Goal: Transaction & Acquisition: Purchase product/service

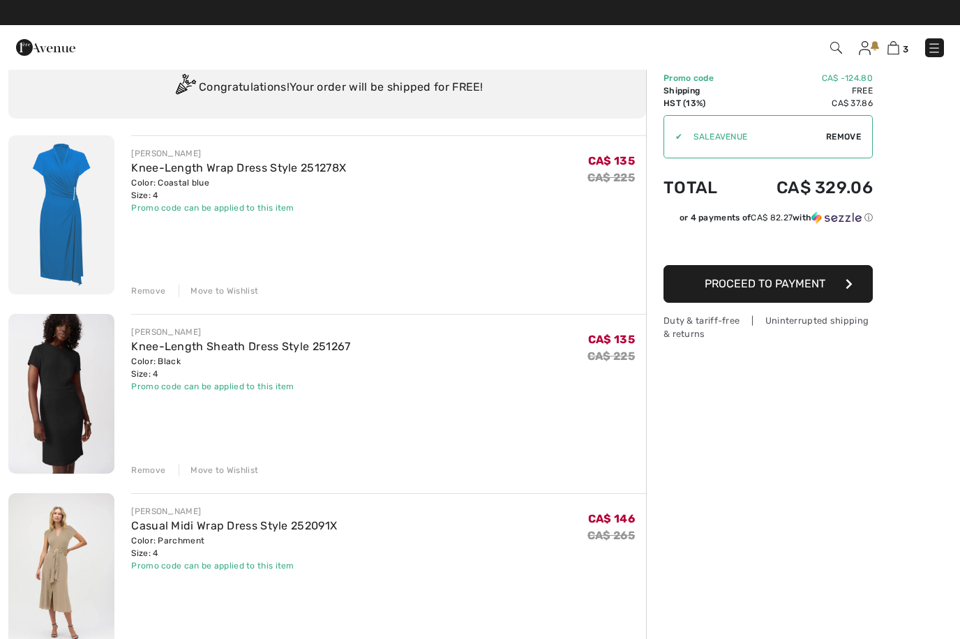
scroll to position [47, 0]
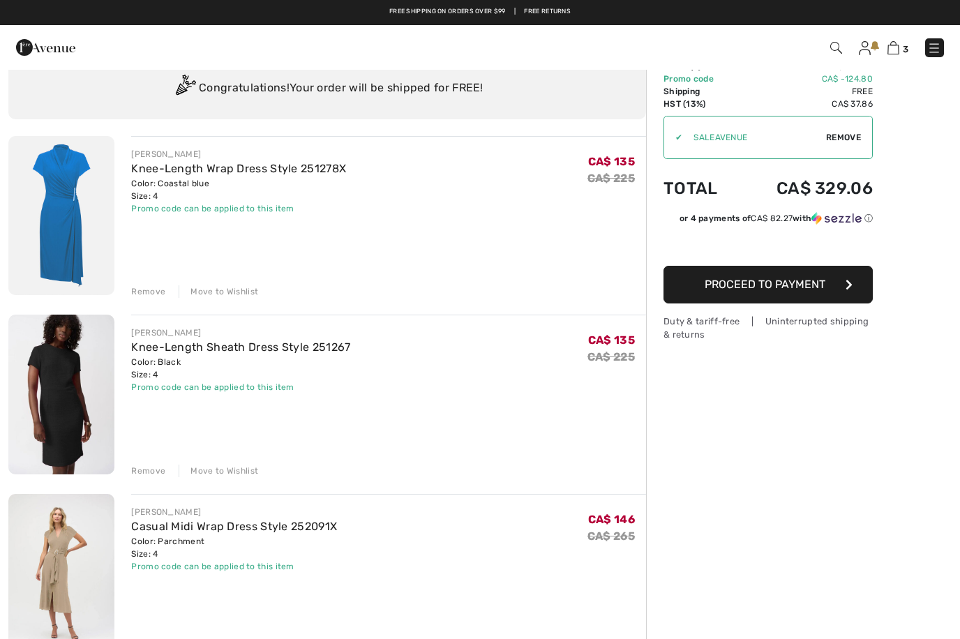
click at [271, 350] on link "Knee-Length Sheath Dress Style 251267" at bounding box center [240, 346] width 219 height 13
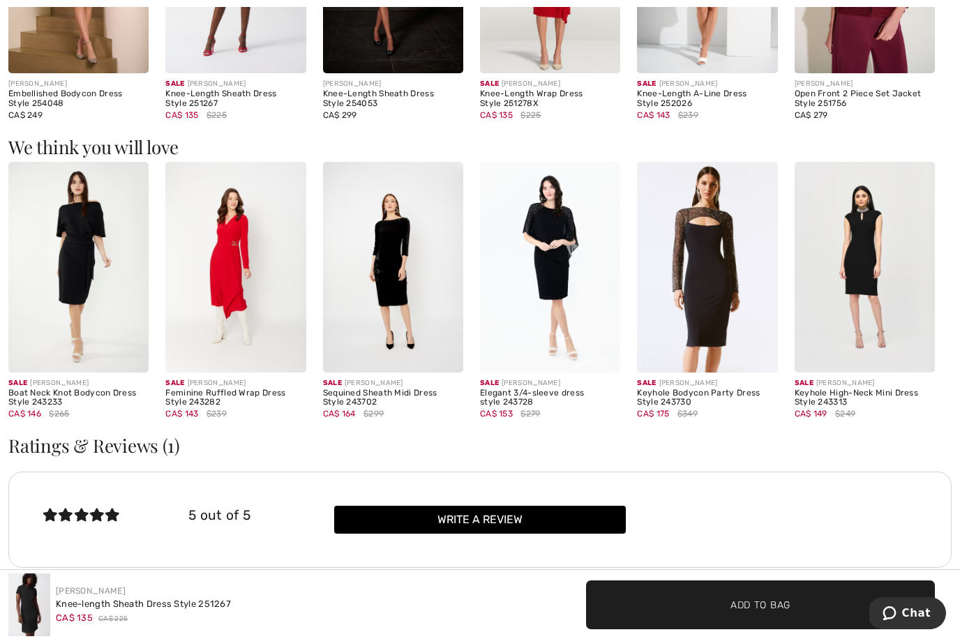
scroll to position [1076, 0]
click at [80, 285] on img at bounding box center [78, 268] width 140 height 211
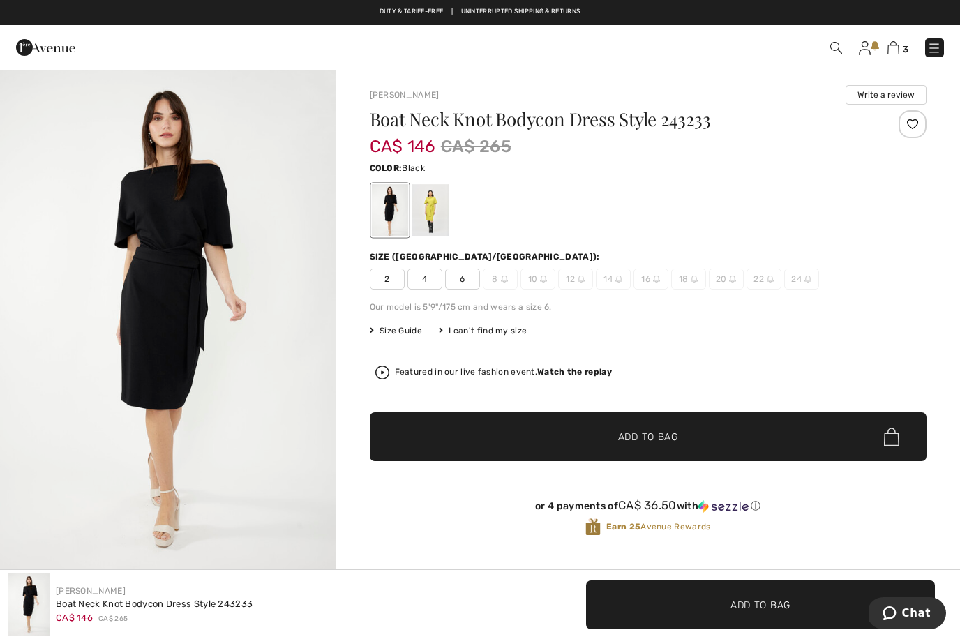
click at [441, 229] on div at bounding box center [430, 210] width 36 height 52
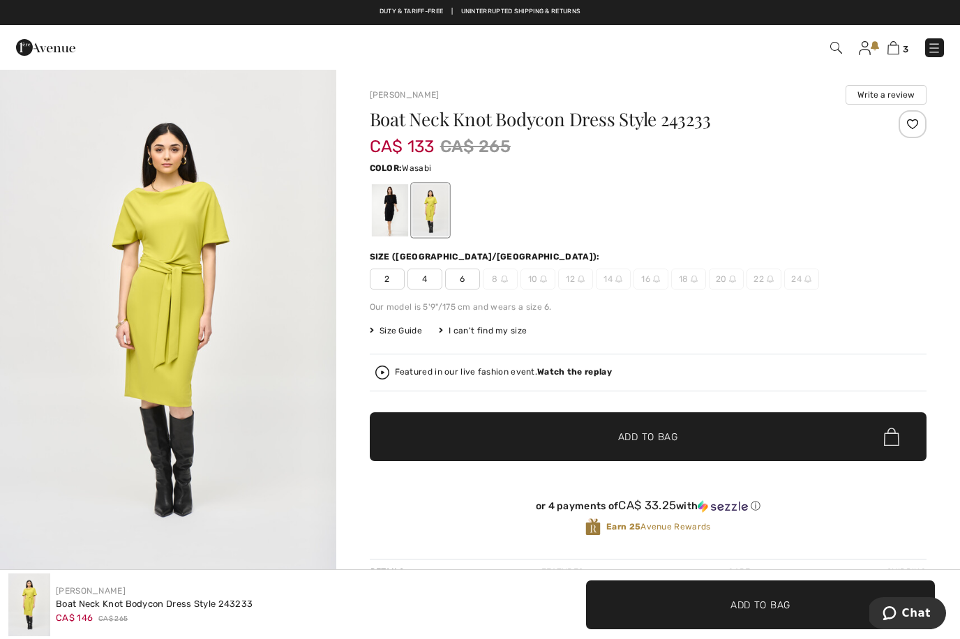
click at [390, 225] on div at bounding box center [389, 210] width 36 height 52
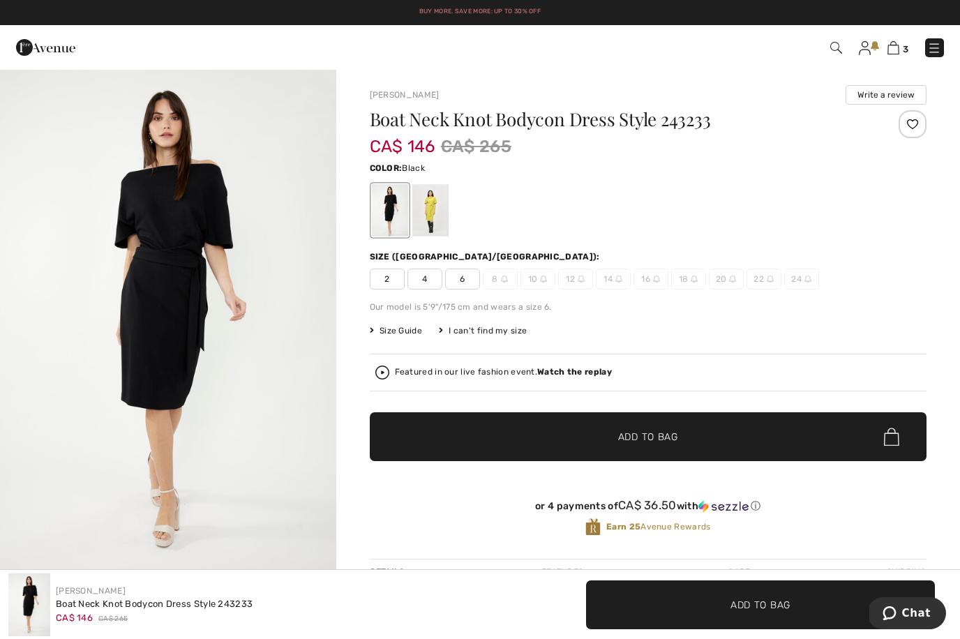
click at [243, 342] on img "1 / 4" at bounding box center [168, 320] width 336 height 504
click at [404, 330] on span "Size Guide" at bounding box center [396, 330] width 52 height 13
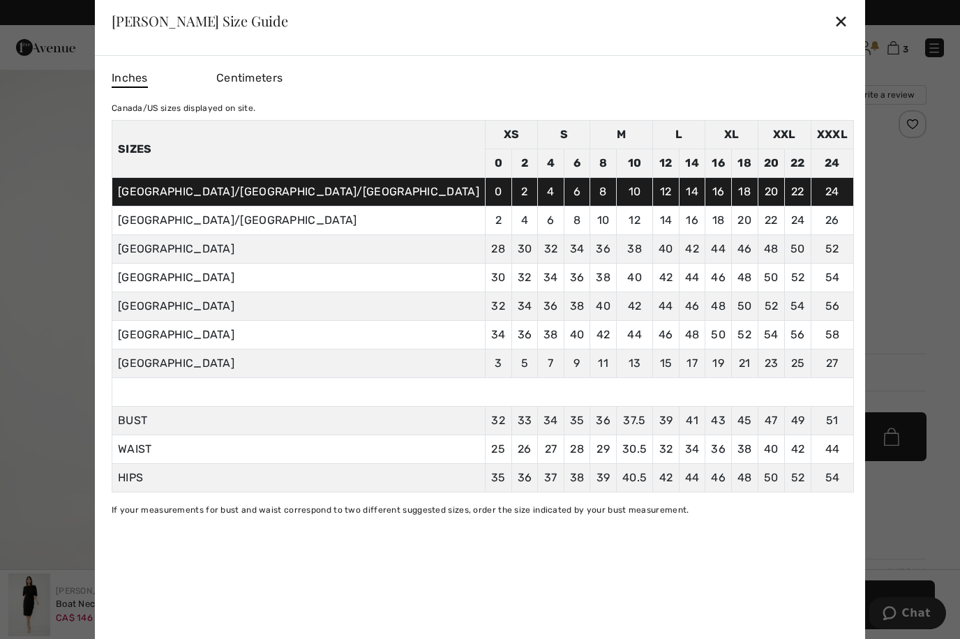
click at [834, 24] on div "✕" at bounding box center [841, 20] width 15 height 29
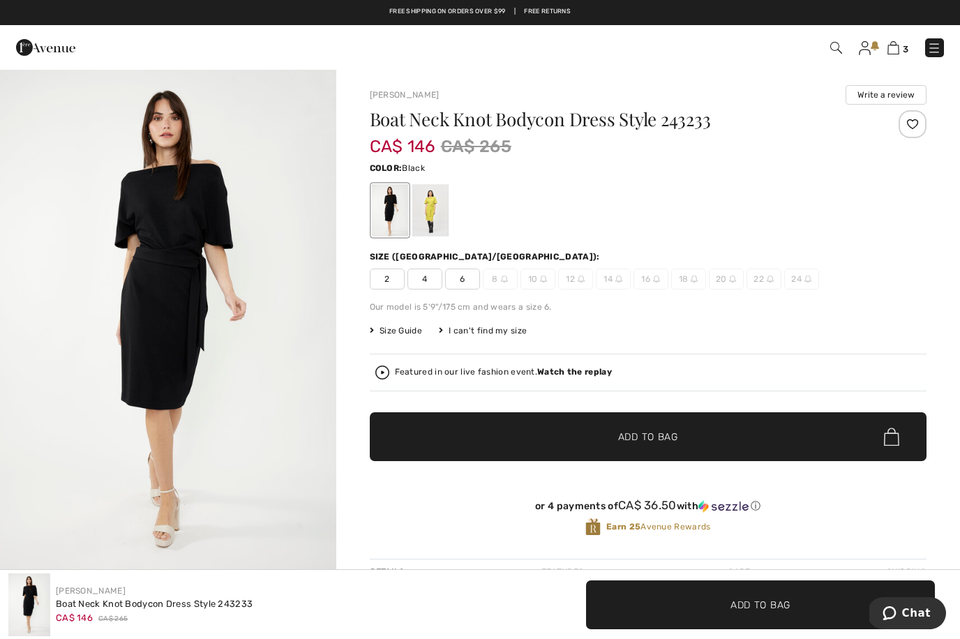
click at [433, 283] on span "4" at bounding box center [424, 279] width 35 height 21
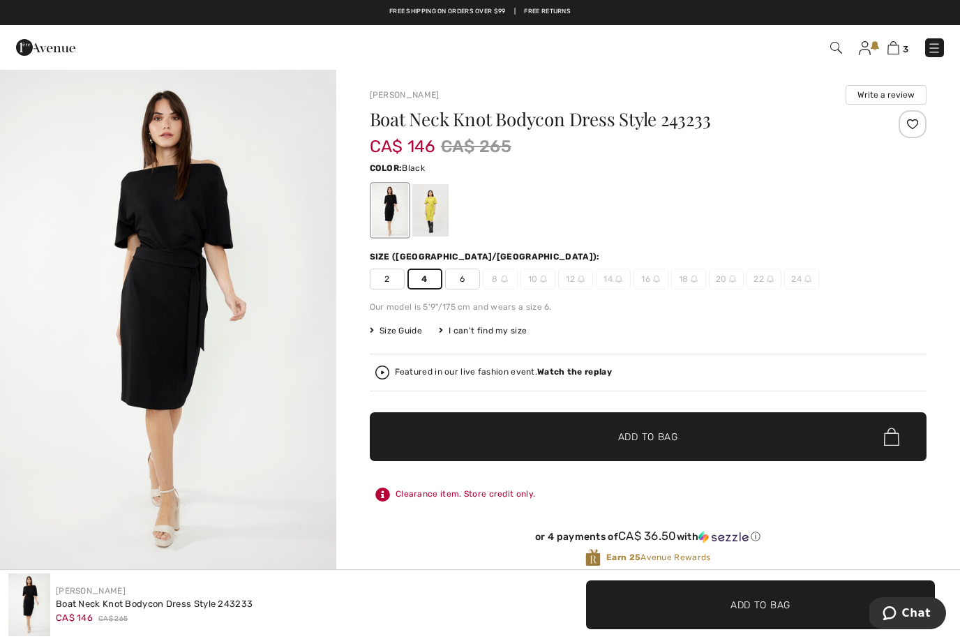
click at [917, 268] on div "Size (CA/US): 2 4 6 8 10 12 14 16 18 20 22 24" at bounding box center [648, 269] width 557 height 39
click at [464, 278] on span "6" at bounding box center [462, 279] width 35 height 21
click at [483, 421] on span "✔ Added to Bag Add to Bag" at bounding box center [648, 436] width 557 height 49
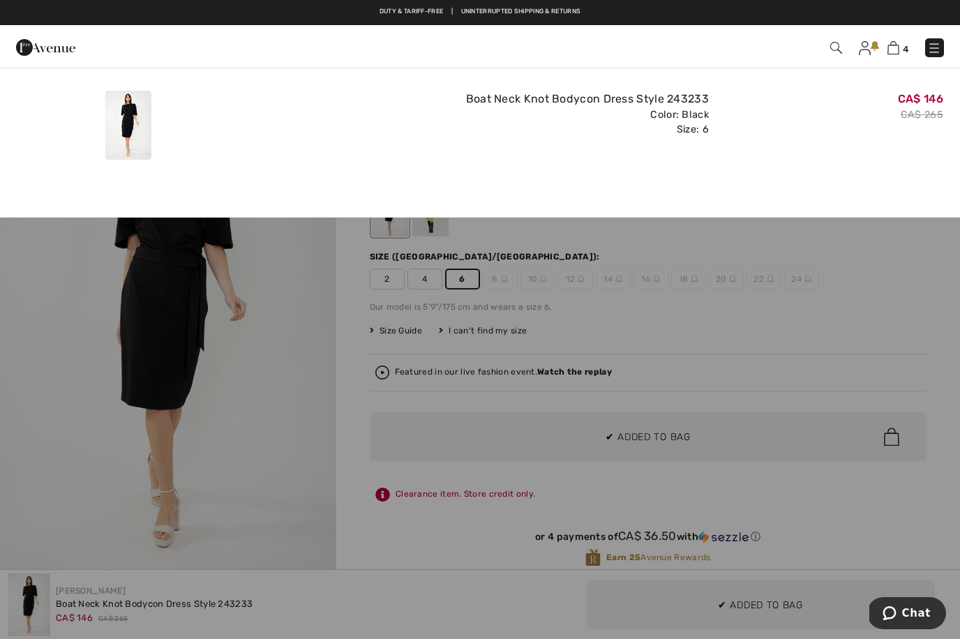
click at [907, 119] on s "CA$ 265" at bounding box center [922, 115] width 43 height 12
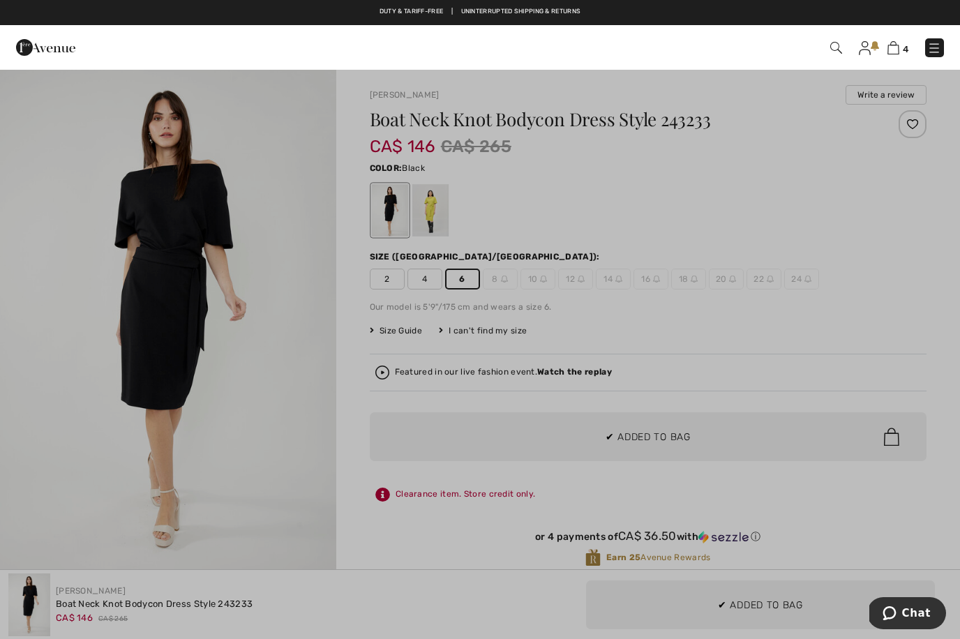
click at [579, 373] on div at bounding box center [480, 319] width 960 height 639
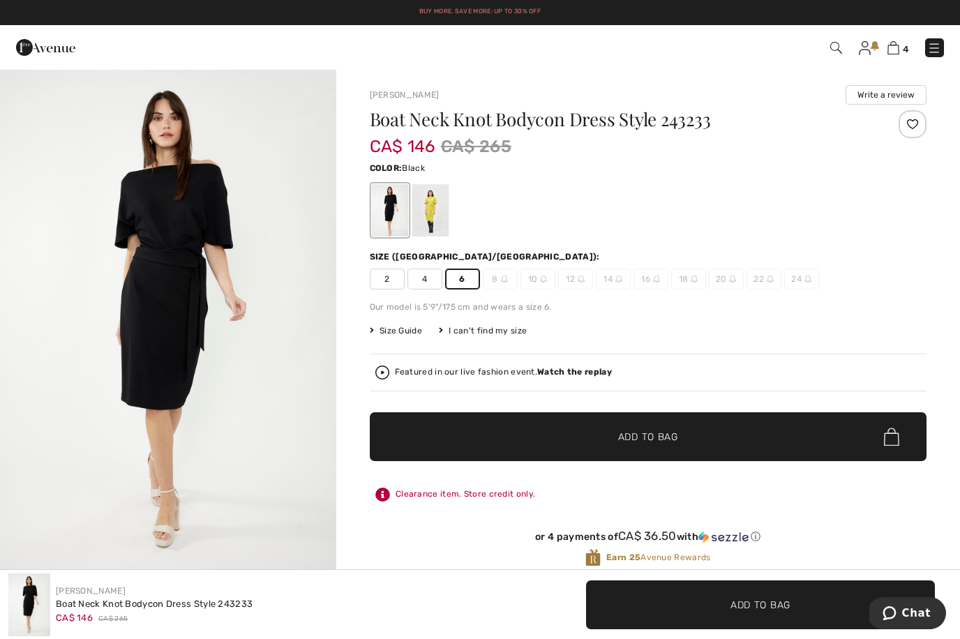
click at [890, 52] on img at bounding box center [893, 47] width 12 height 13
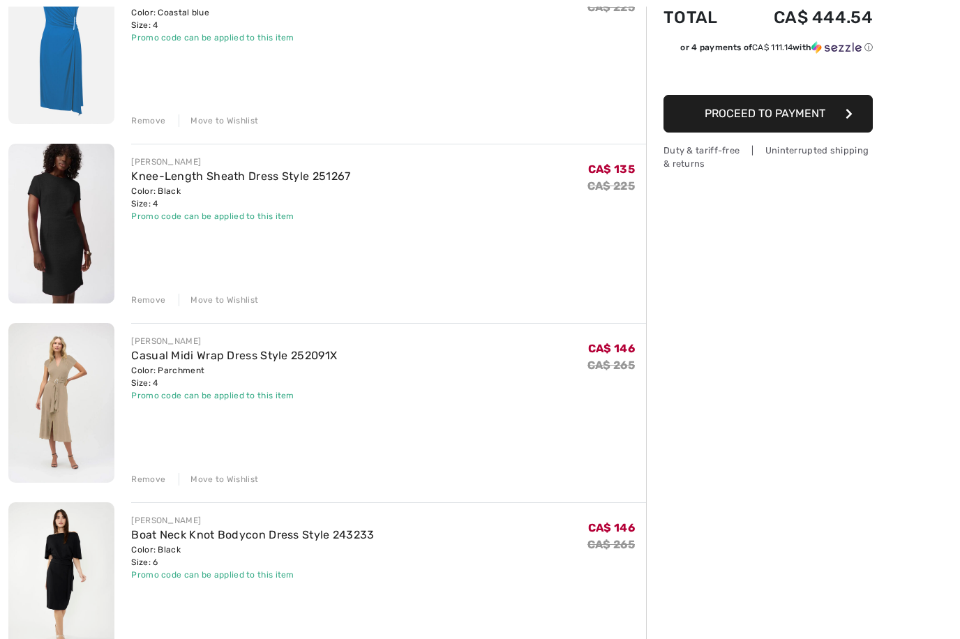
scroll to position [218, 0]
click at [156, 477] on div "Remove" at bounding box center [148, 479] width 34 height 13
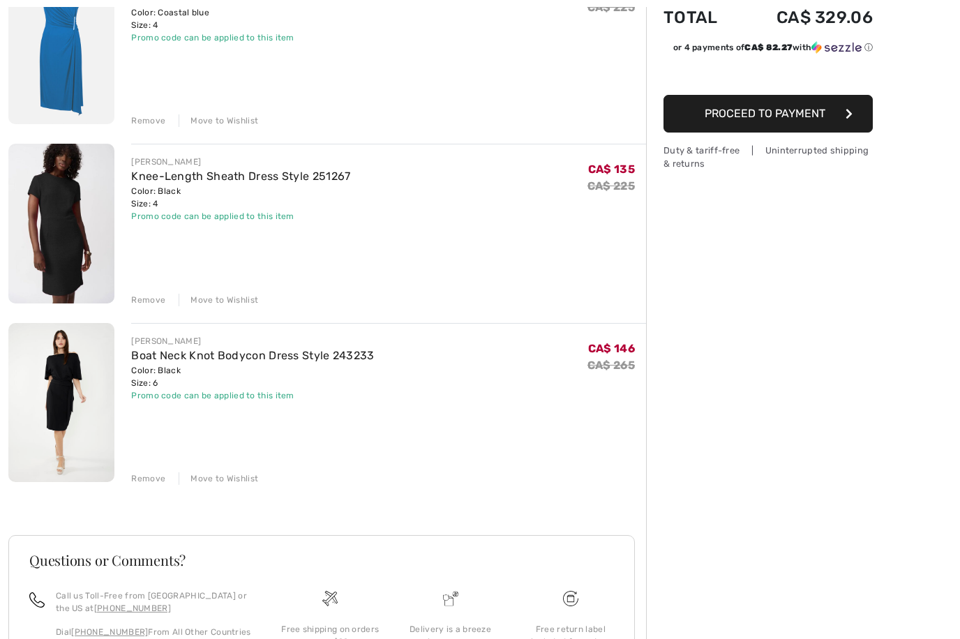
click at [93, 403] on img at bounding box center [61, 402] width 106 height 159
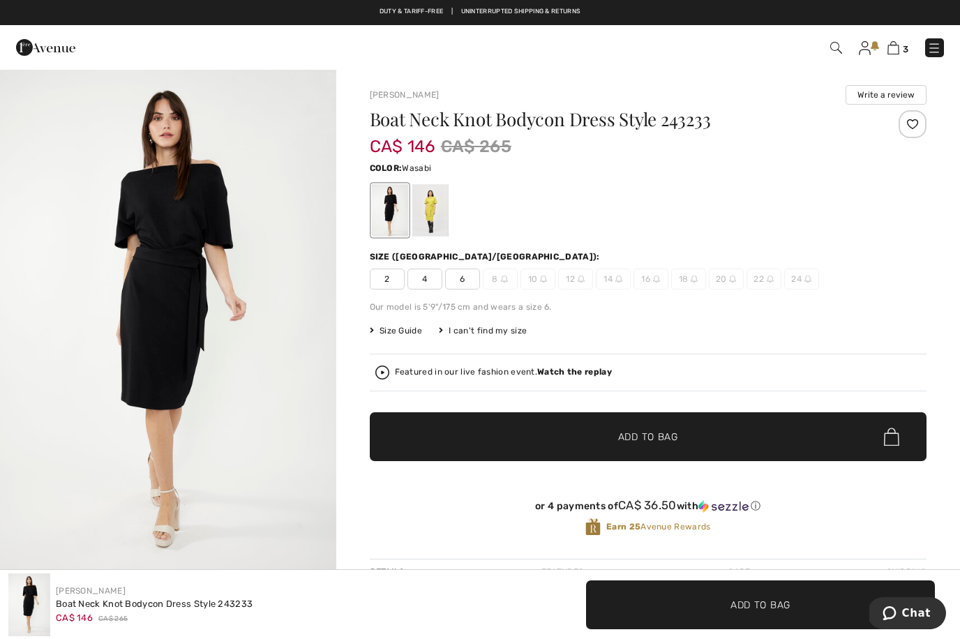
click at [431, 213] on div at bounding box center [430, 210] width 36 height 52
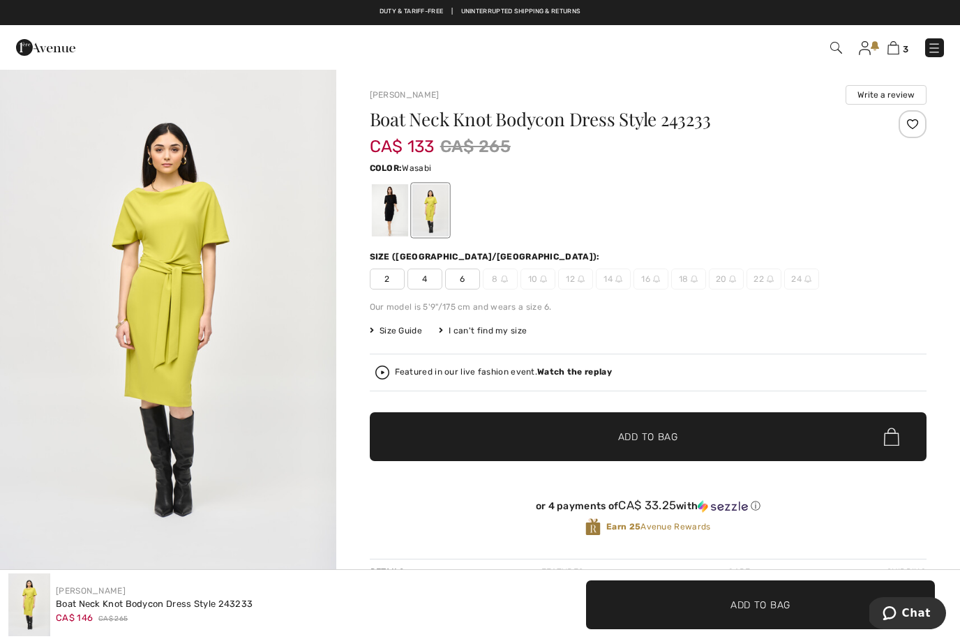
click at [252, 377] on img "1 / 7" at bounding box center [168, 320] width 336 height 504
click at [893, 54] on img at bounding box center [893, 47] width 12 height 13
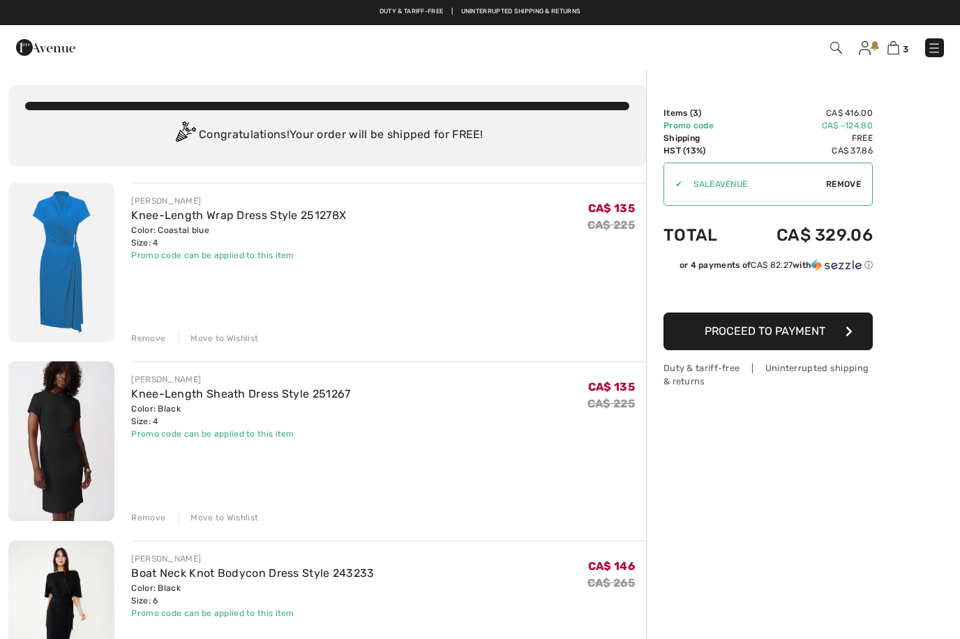
click at [58, 250] on img at bounding box center [61, 262] width 106 height 159
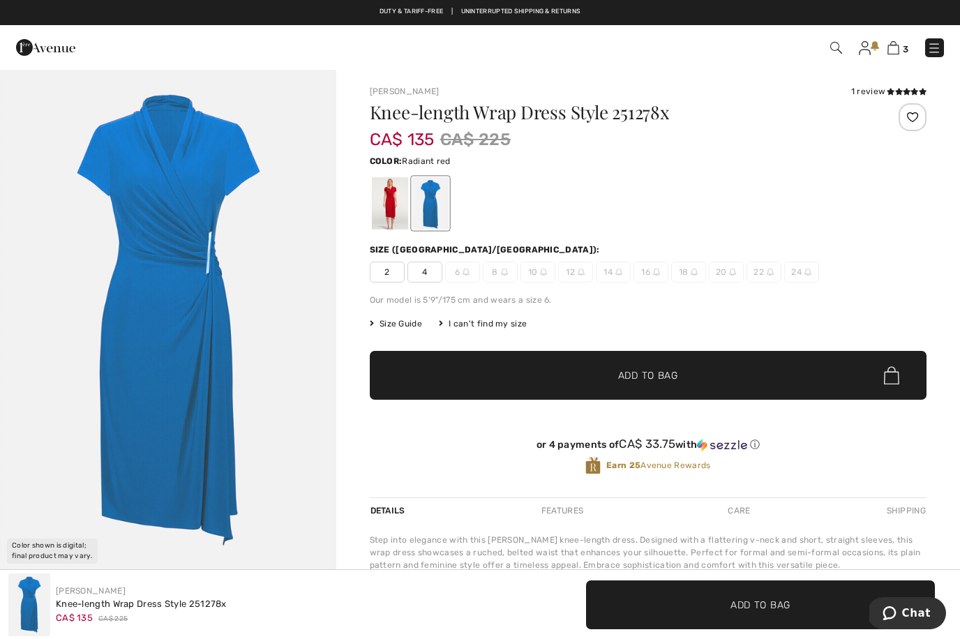
click at [395, 218] on div at bounding box center [389, 203] width 36 height 52
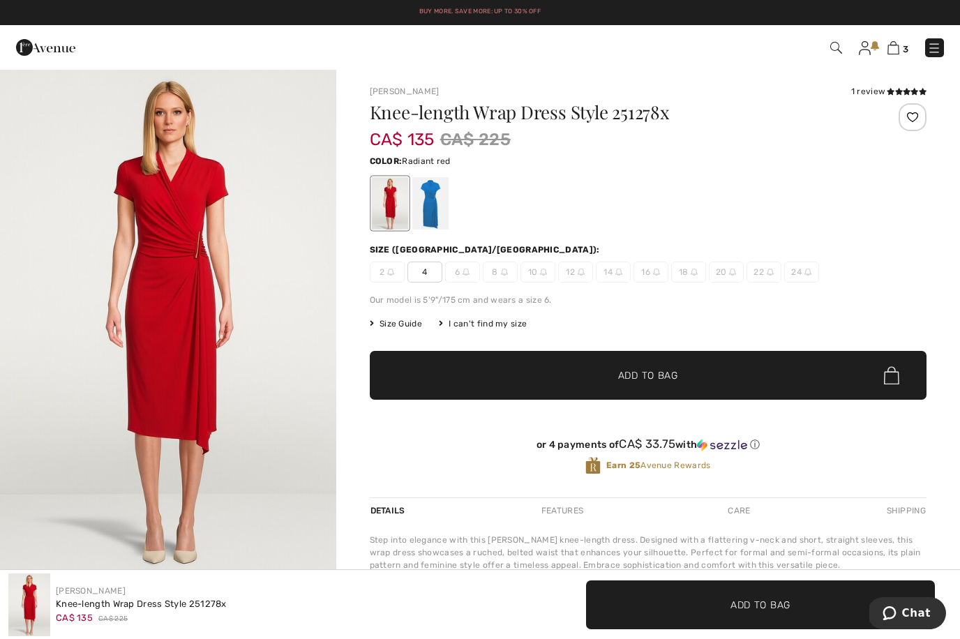
click at [895, 53] on img at bounding box center [893, 47] width 12 height 13
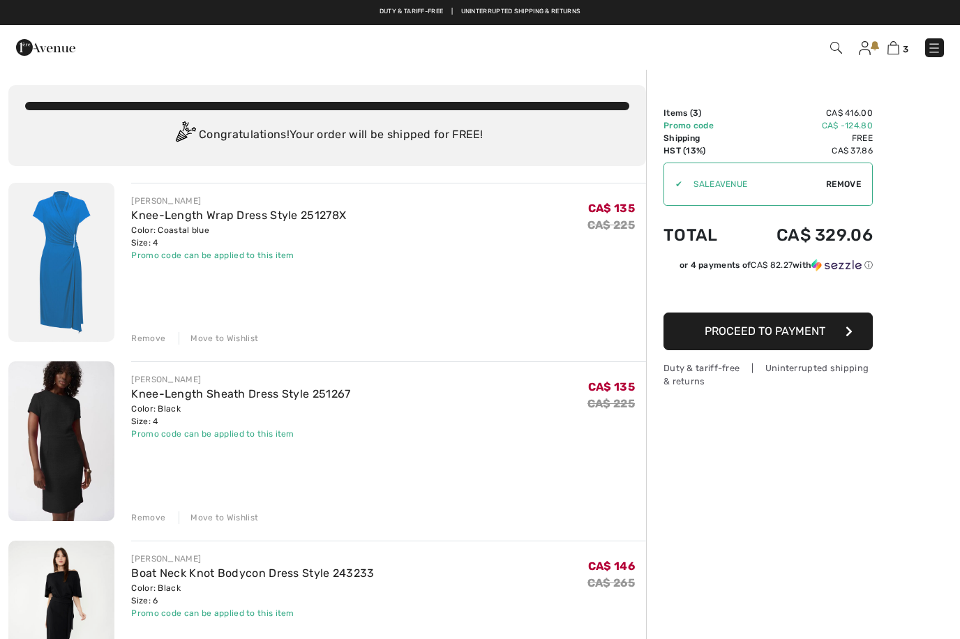
click at [831, 51] on img at bounding box center [836, 48] width 12 height 12
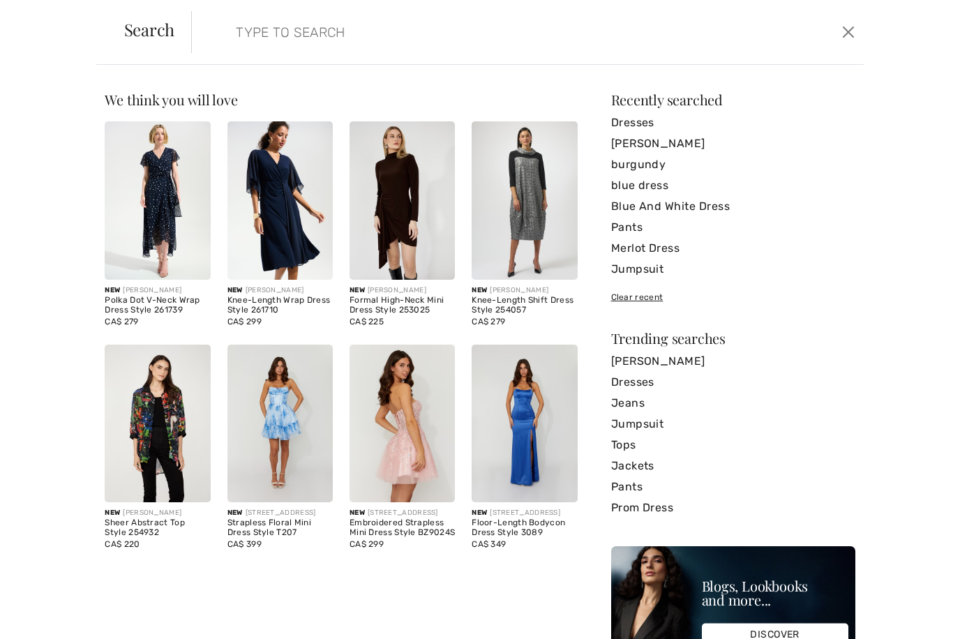
click at [844, 34] on button "Close" at bounding box center [848, 32] width 21 height 22
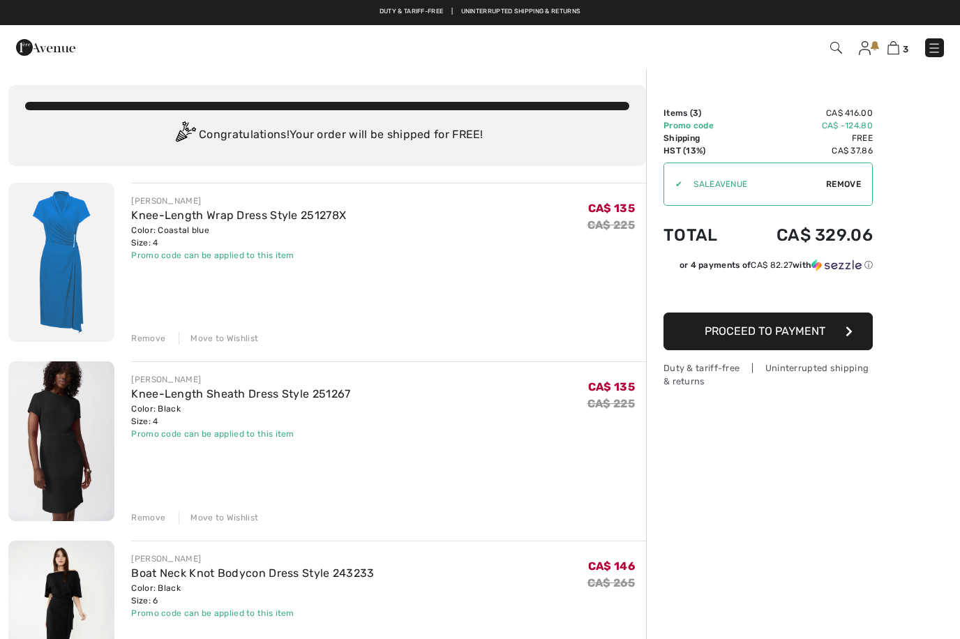
click at [838, 43] on img at bounding box center [836, 48] width 12 height 12
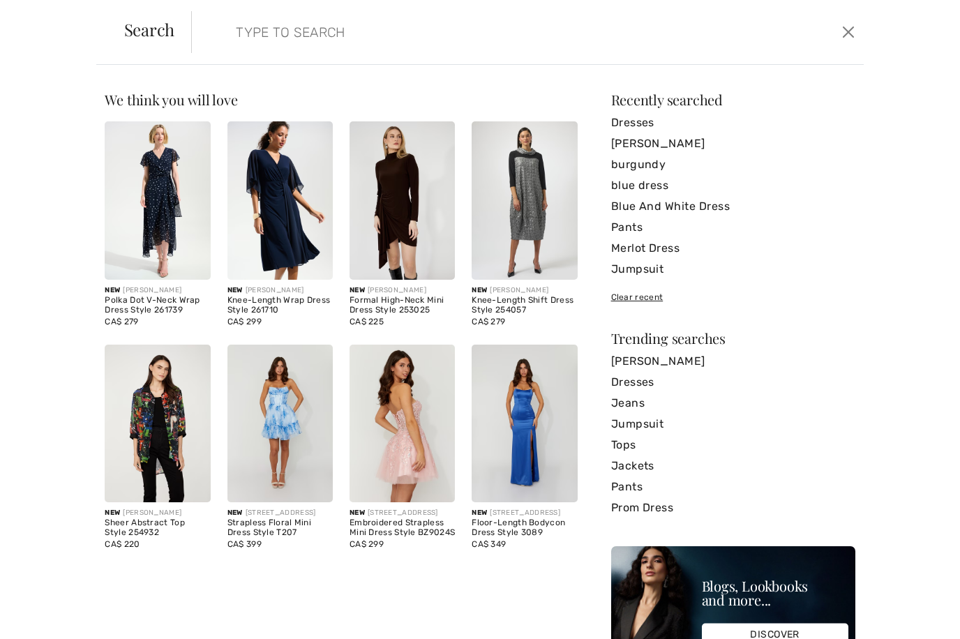
click at [846, 31] on button "Close" at bounding box center [848, 32] width 21 height 22
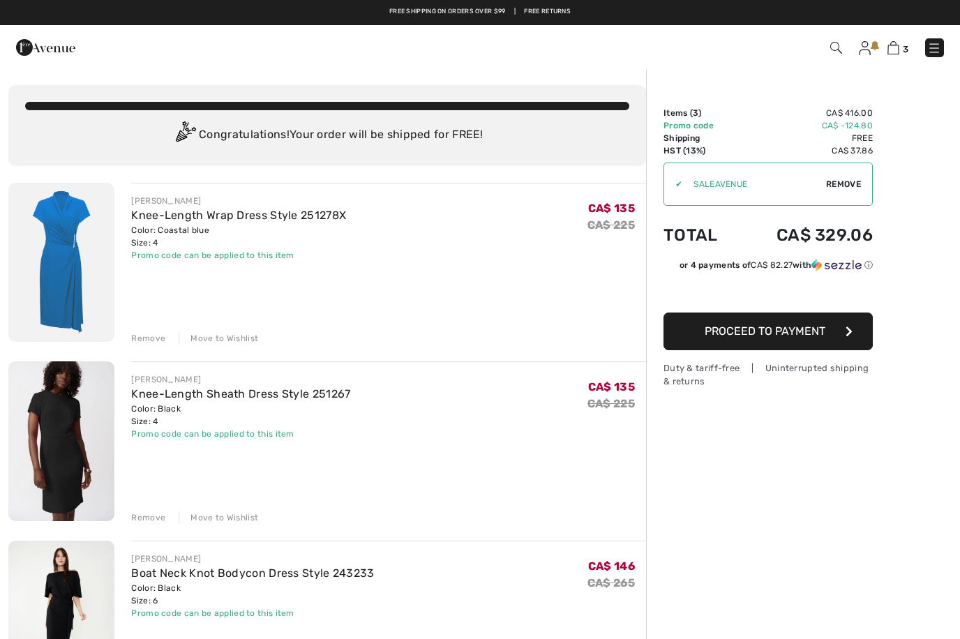
click at [859, 52] on img at bounding box center [865, 48] width 12 height 14
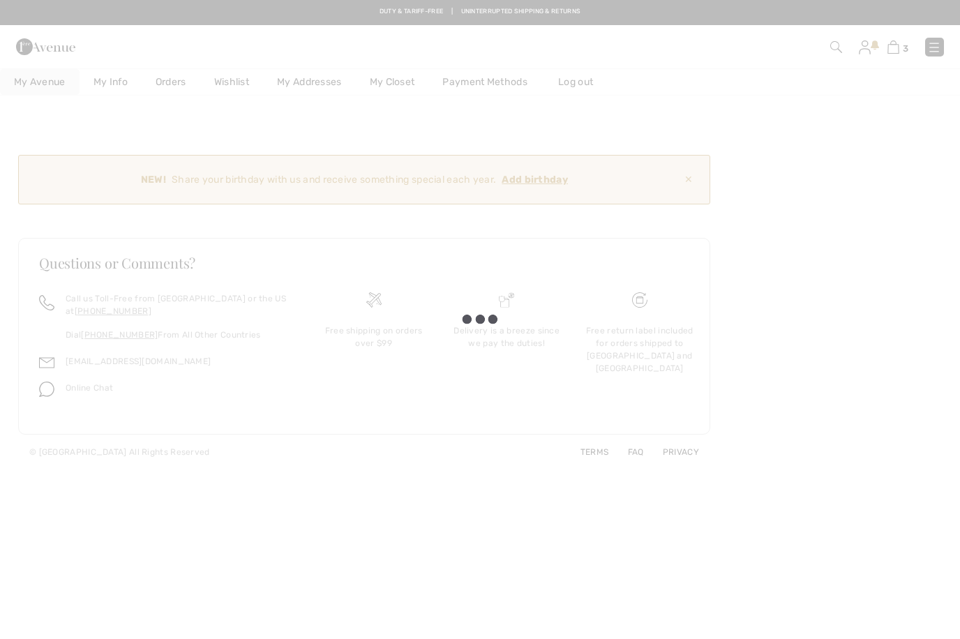
click at [866, 48] on div at bounding box center [480, 319] width 960 height 639
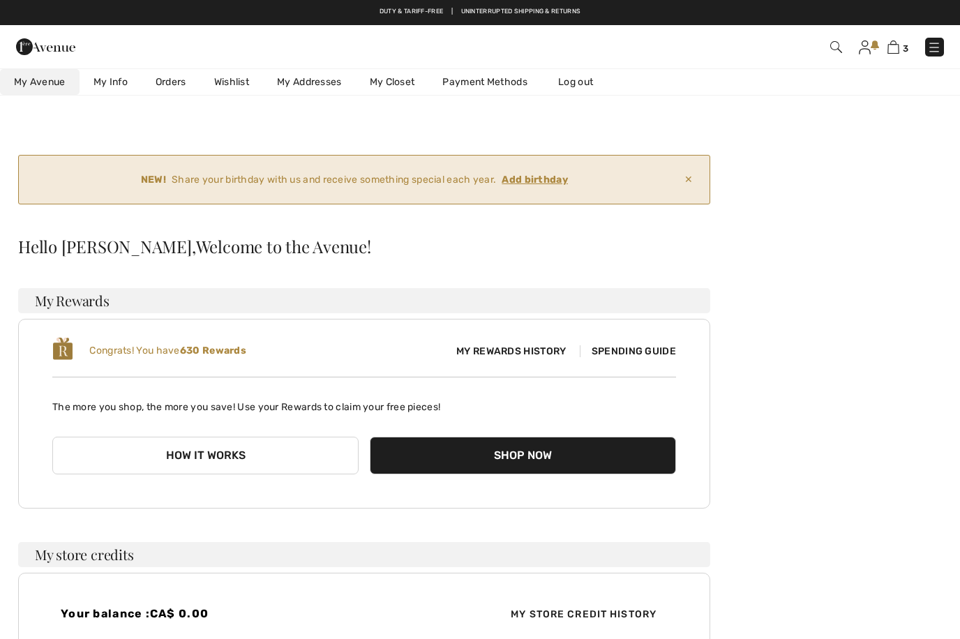
click at [235, 84] on link "Wishlist" at bounding box center [231, 82] width 63 height 26
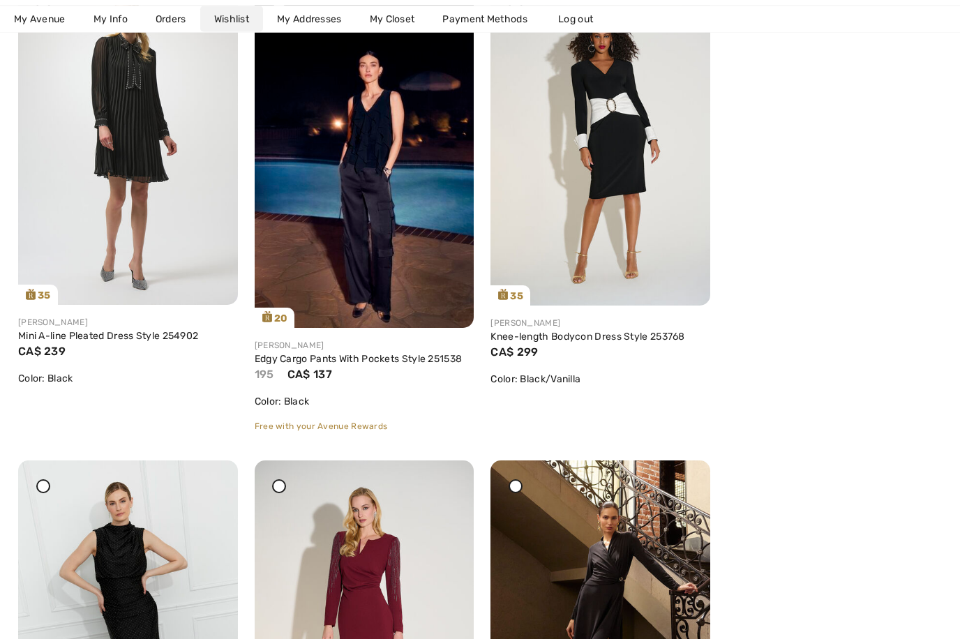
scroll to position [387, 0]
click at [387, 288] on div "Share" at bounding box center [422, 303] width 83 height 50
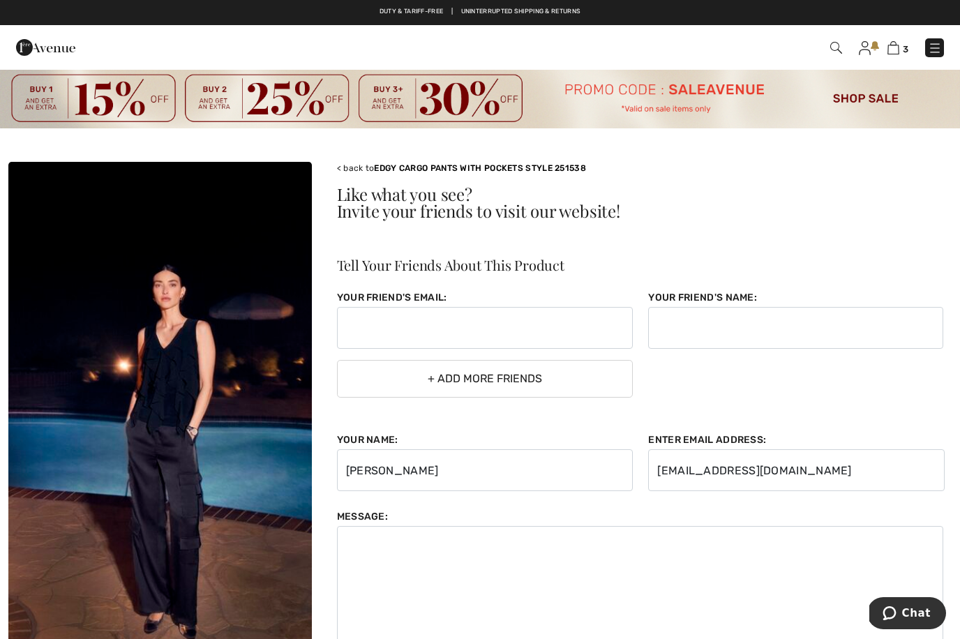
click at [888, 53] on img at bounding box center [893, 47] width 12 height 13
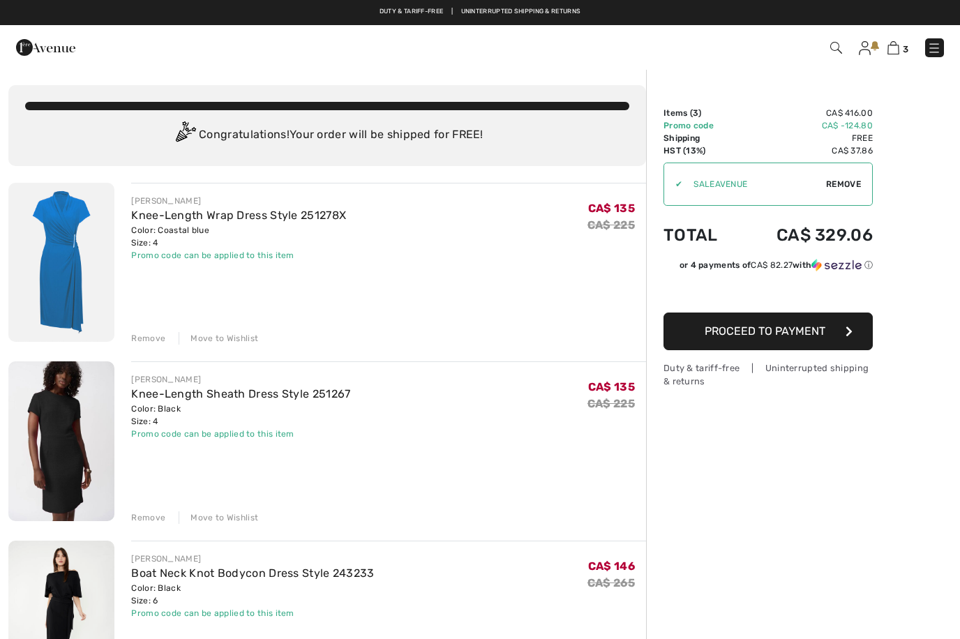
click at [859, 51] on img at bounding box center [865, 48] width 12 height 14
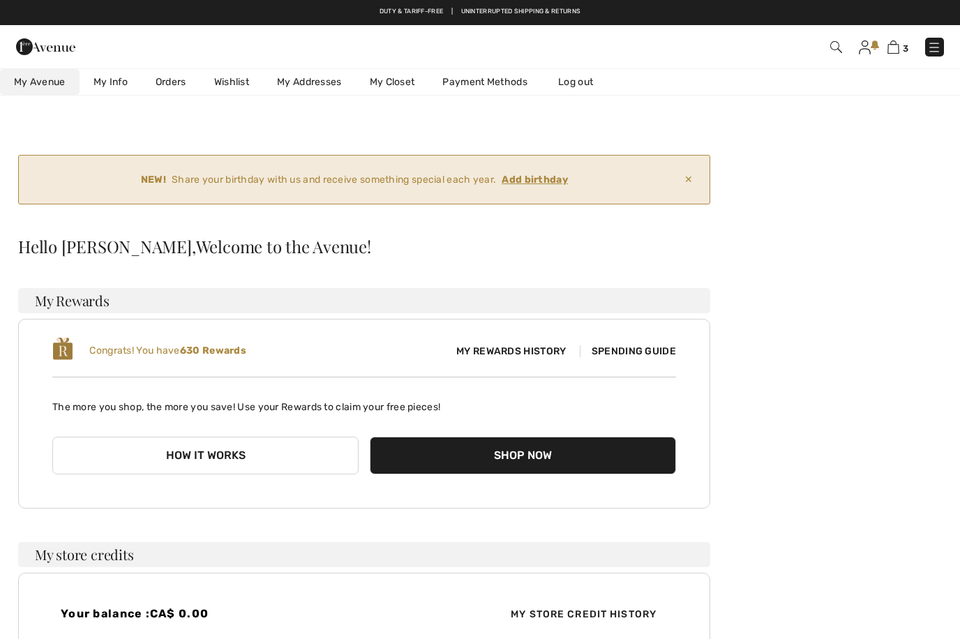
click at [240, 89] on link "Wishlist" at bounding box center [231, 82] width 63 height 26
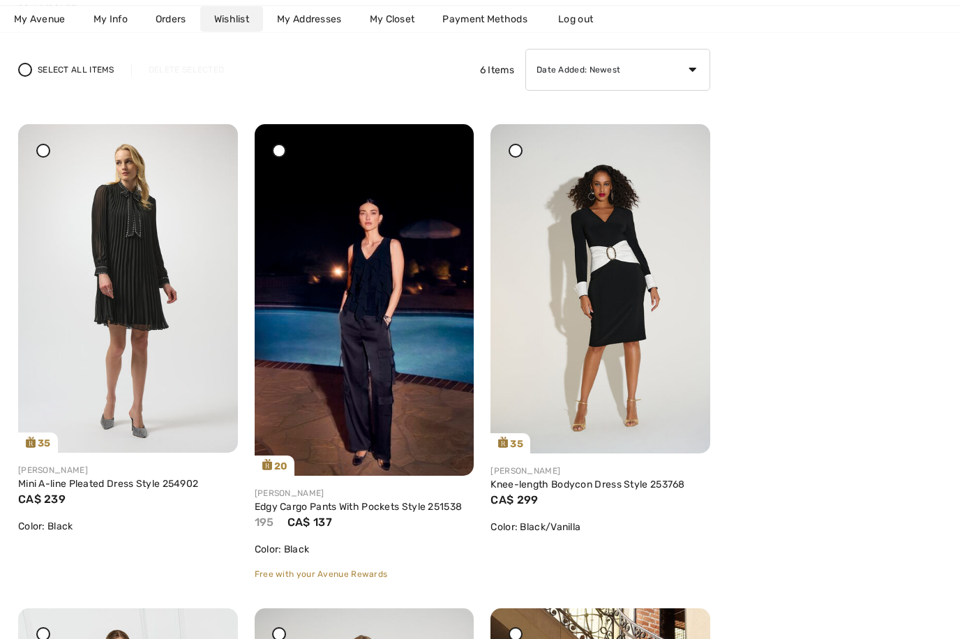
scroll to position [245, 0]
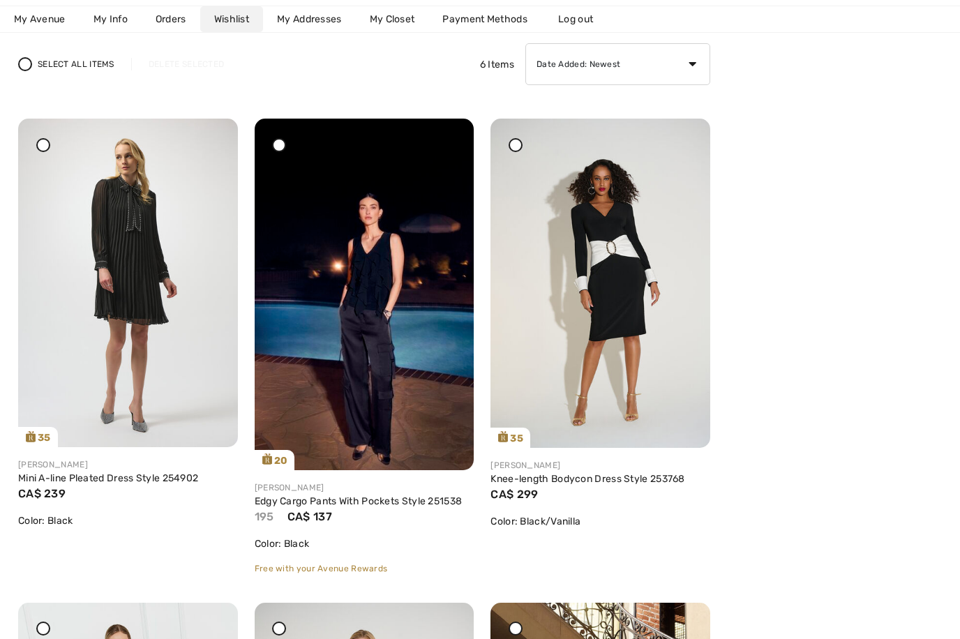
click at [444, 133] on icon at bounding box center [446, 128] width 8 height 10
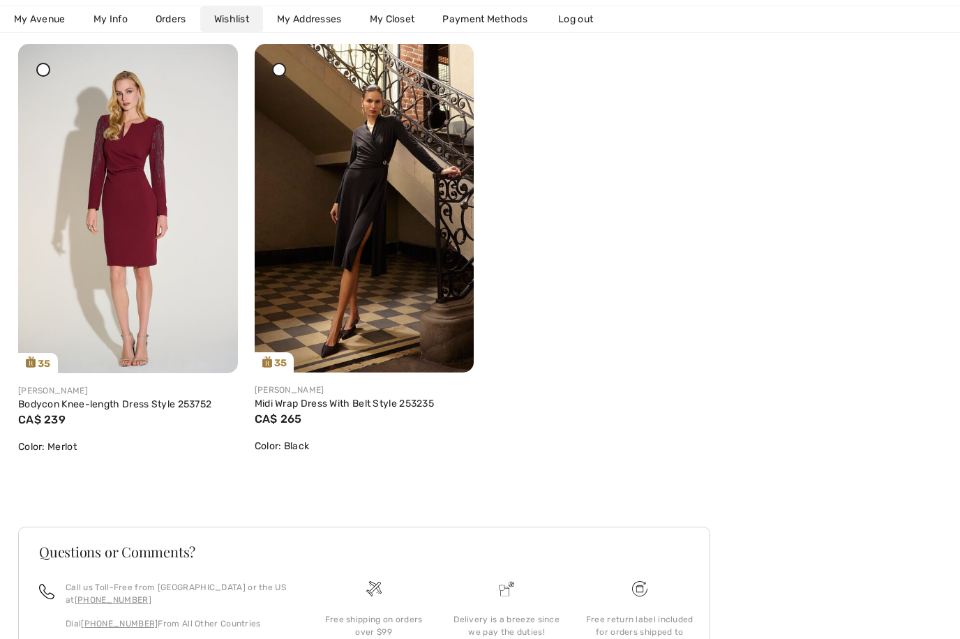
scroll to position [844, 0]
